Goal: Information Seeking & Learning: Learn about a topic

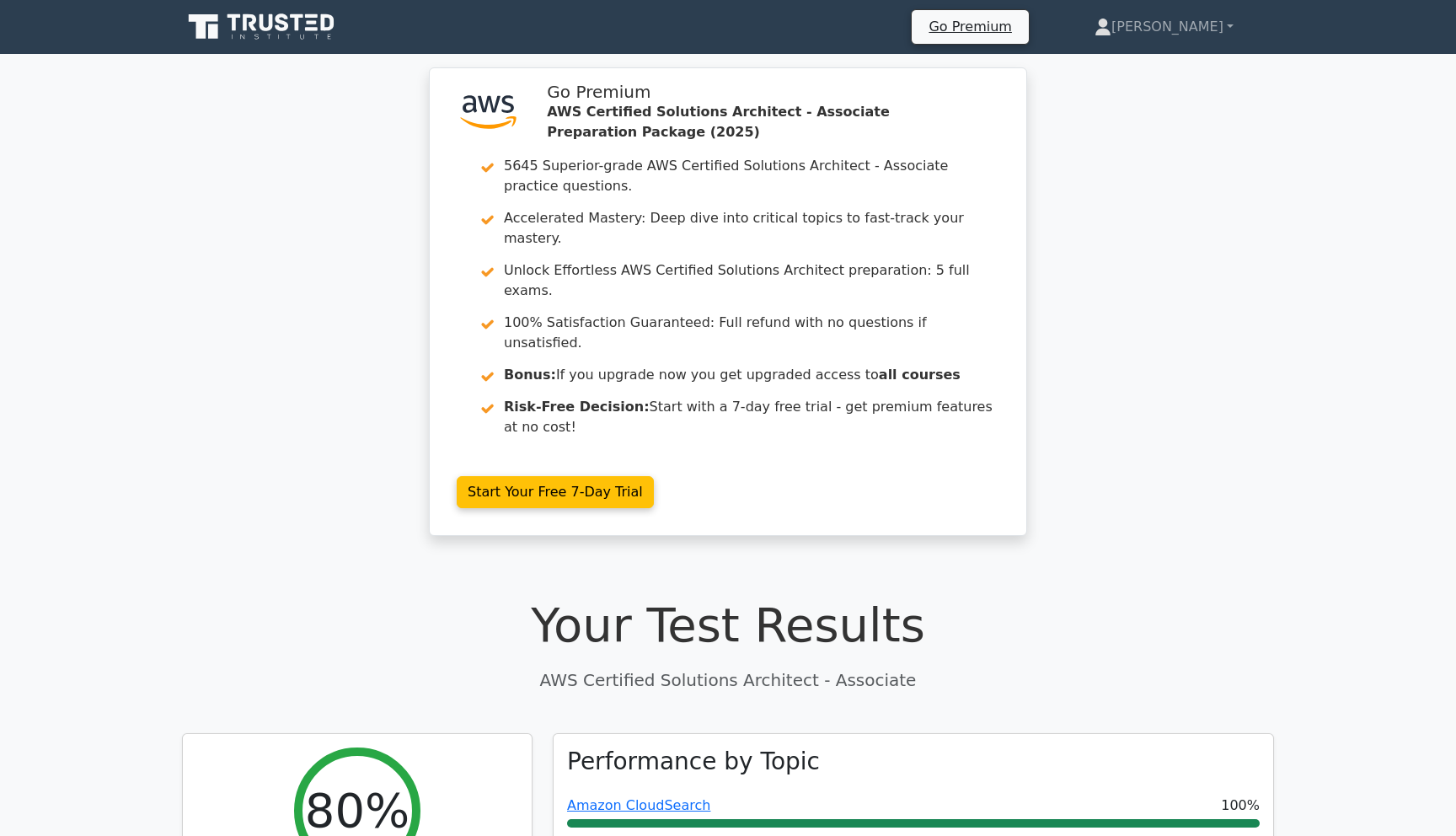
click at [286, 9] on link at bounding box center [263, 27] width 162 height 41
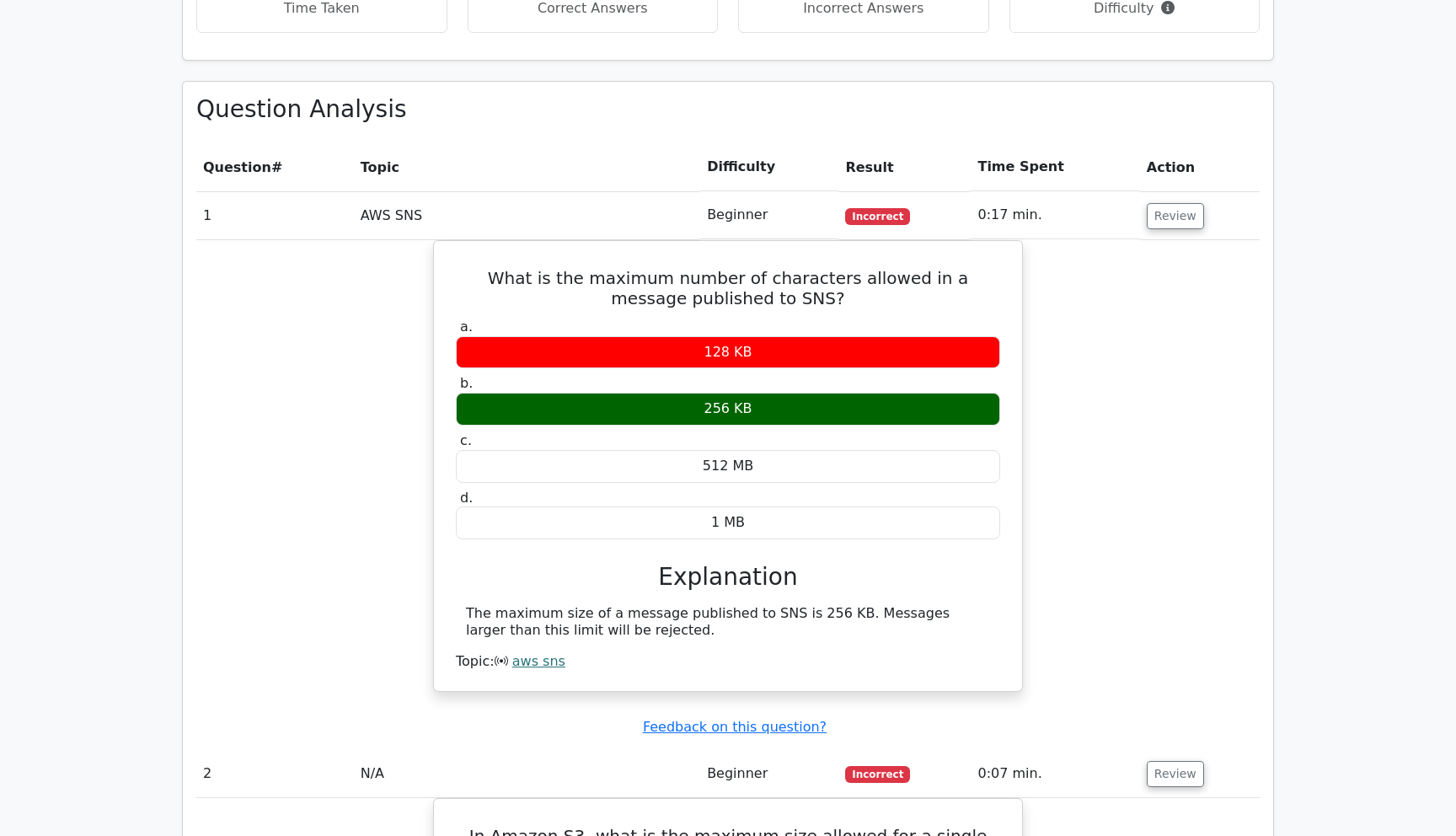
scroll to position [1575, 0]
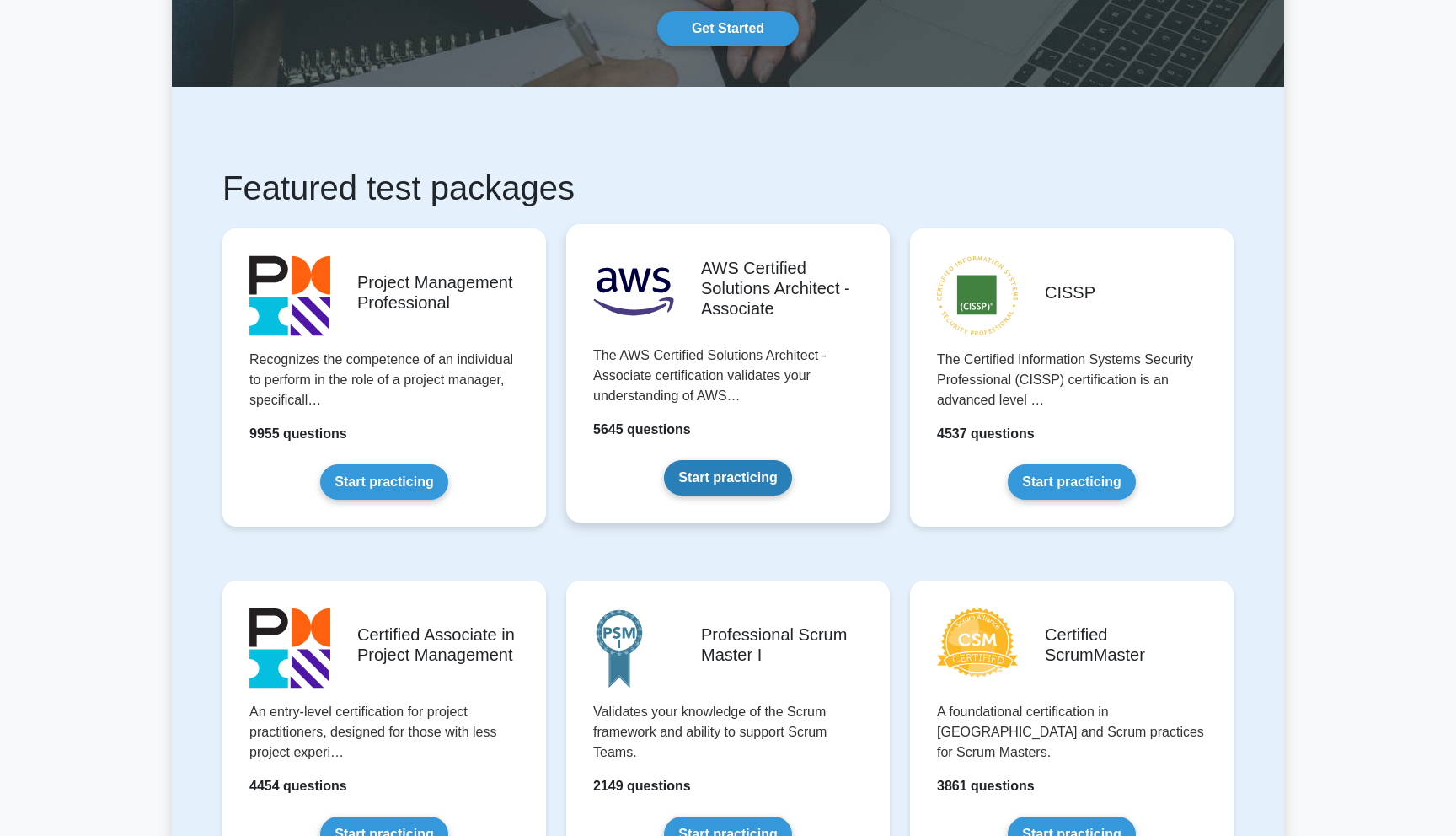
scroll to position [163, 0]
click at [753, 481] on link "Start practicing" at bounding box center [727, 478] width 127 height 35
